Goal: Transaction & Acquisition: Purchase product/service

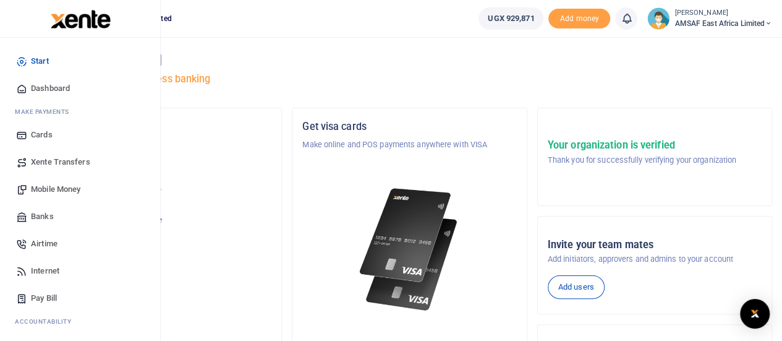
click at [73, 192] on span "Mobile Money" at bounding box center [55, 189] width 49 height 12
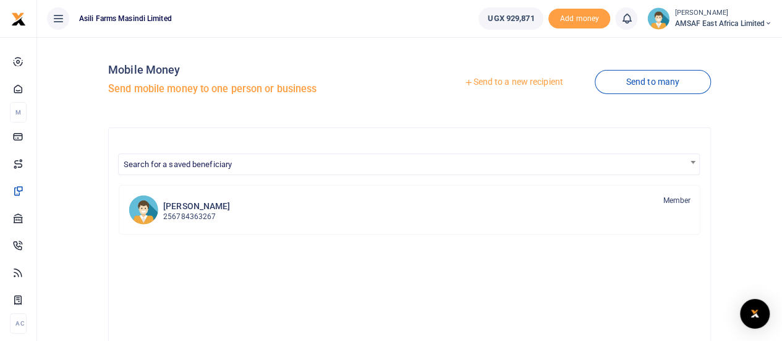
click at [483, 84] on link "Send to a new recipient" at bounding box center [513, 82] width 161 height 22
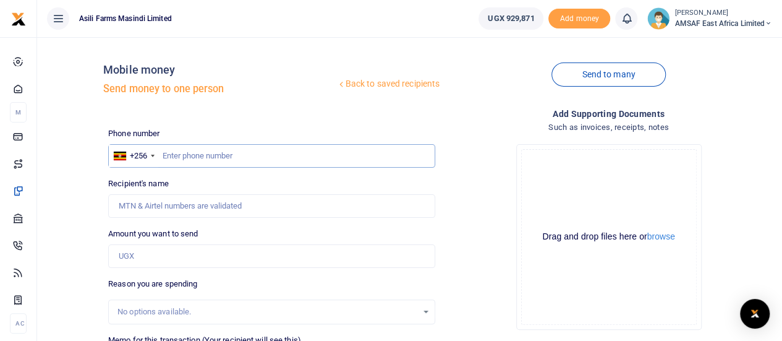
click at [252, 158] on input "text" at bounding box center [271, 155] width 327 height 23
paste input "756 943948"
click at [178, 154] on input "756 943948" at bounding box center [271, 155] width 327 height 23
type input "756943948"
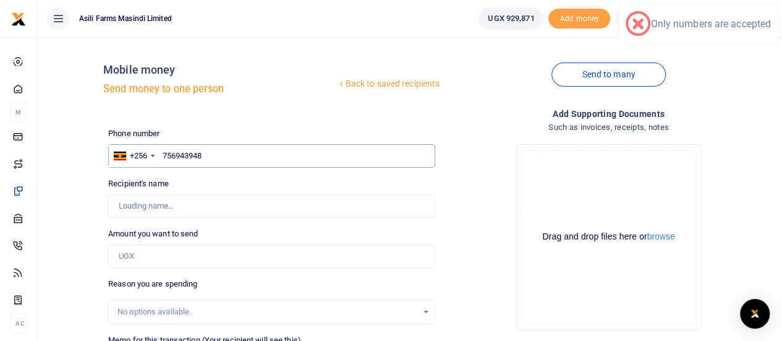
type input "Henry Nsimbe"
type input "756943948"
